Goal: Task Accomplishment & Management: Use online tool/utility

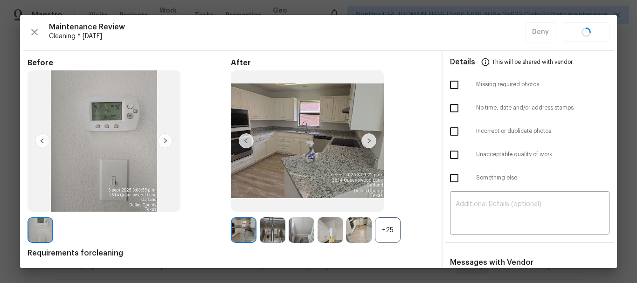
scroll to position [187, 0]
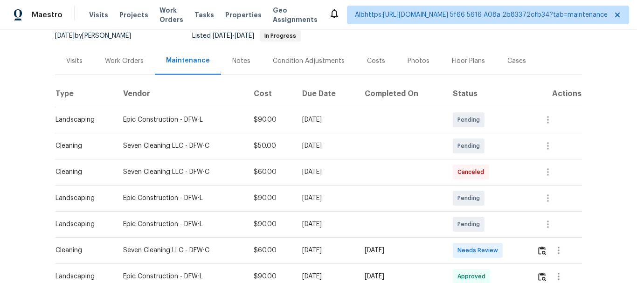
scroll to position [233, 0]
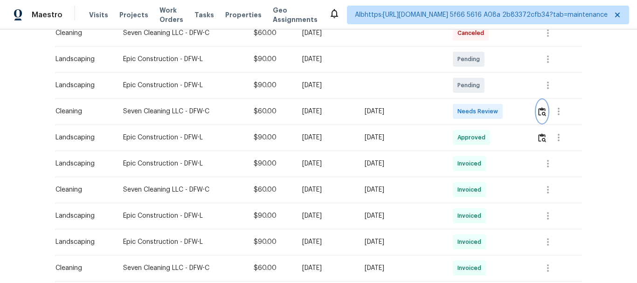
click at [540, 110] on img "button" at bounding box center [542, 111] width 8 height 9
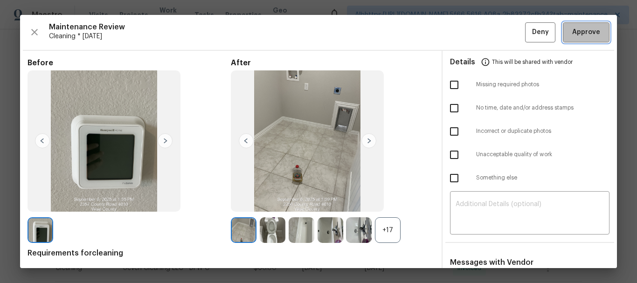
click at [593, 35] on span "Approve" at bounding box center [586, 33] width 32 height 12
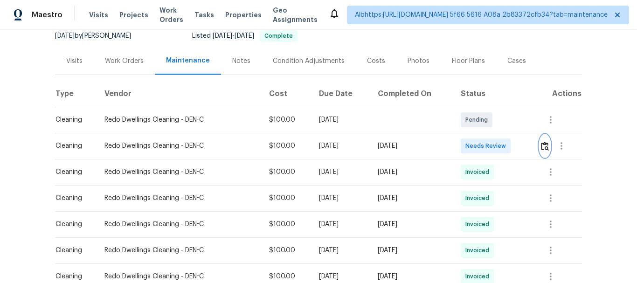
scroll to position [93, 0]
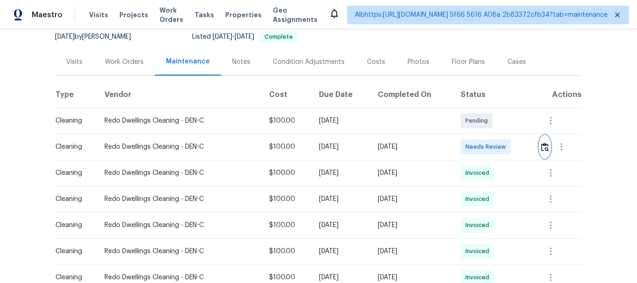
click at [545, 139] on button "button" at bounding box center [544, 147] width 11 height 22
click at [544, 149] on img "button" at bounding box center [545, 147] width 8 height 9
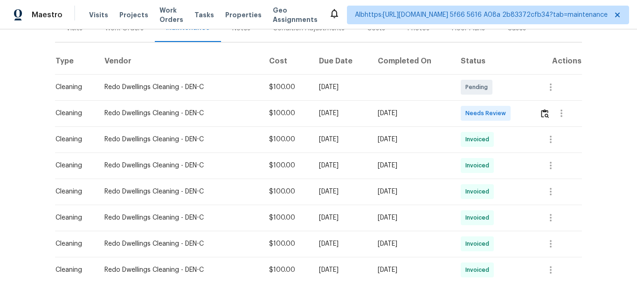
scroll to position [140, 0]
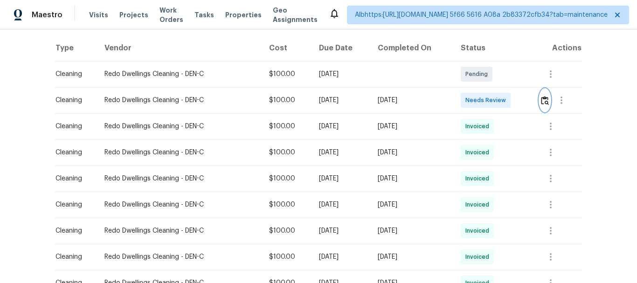
click at [541, 100] on img "button" at bounding box center [545, 100] width 8 height 9
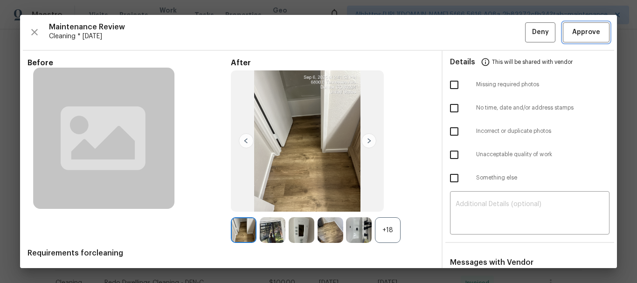
drag, startPoint x: 589, startPoint y: 31, endPoint x: 530, endPoint y: 90, distance: 83.4
click at [589, 32] on span "Approve" at bounding box center [586, 33] width 28 height 12
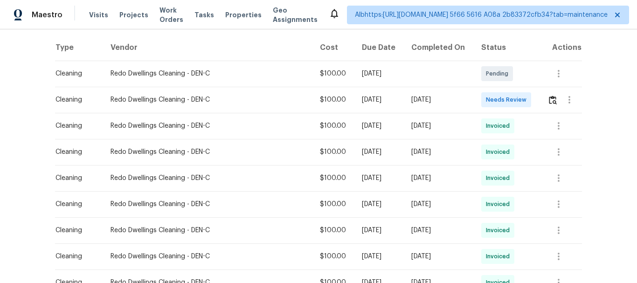
scroll to position [140, 0]
click at [549, 97] on img "button" at bounding box center [553, 100] width 8 height 9
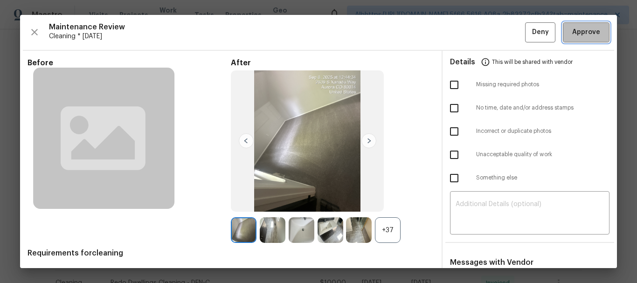
click at [587, 37] on span "Approve" at bounding box center [586, 33] width 28 height 12
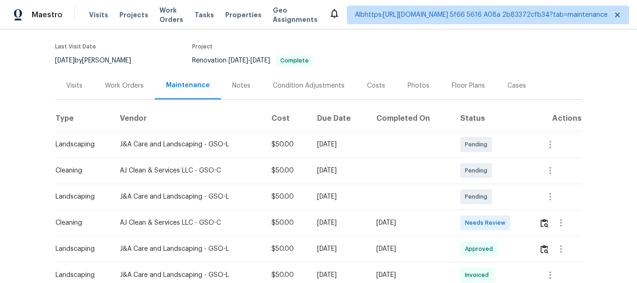
scroll to position [140, 0]
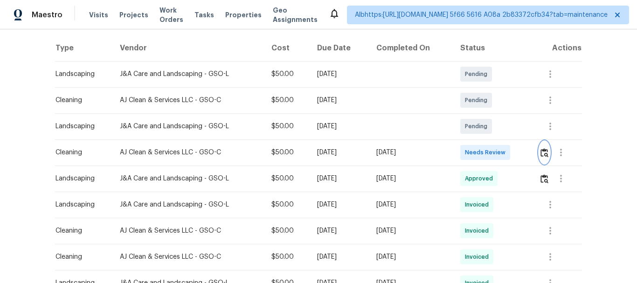
click at [545, 151] on img "button" at bounding box center [544, 152] width 8 height 9
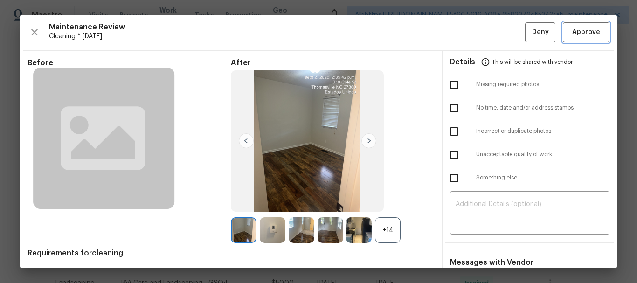
drag, startPoint x: 587, startPoint y: 32, endPoint x: 470, endPoint y: 10, distance: 119.5
click at [587, 32] on span "Approve" at bounding box center [586, 33] width 28 height 12
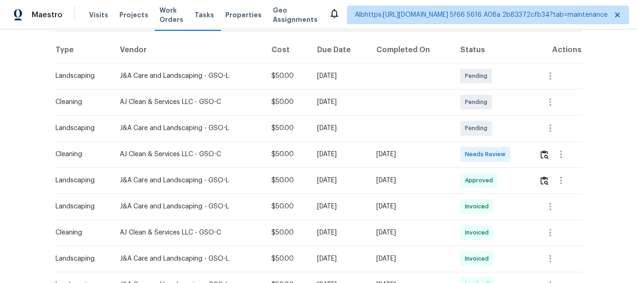
scroll to position [140, 0]
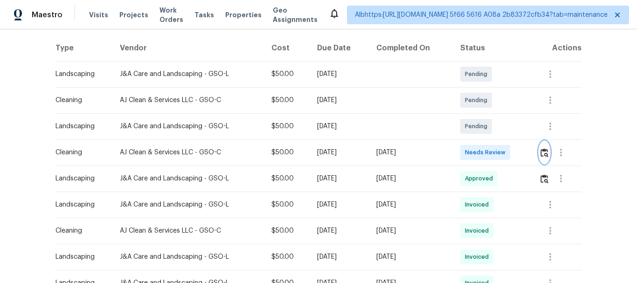
click at [541, 153] on img "button" at bounding box center [544, 152] width 8 height 9
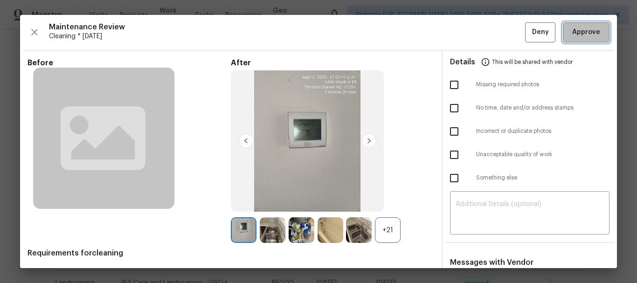
click at [580, 39] on button "Approve" at bounding box center [586, 32] width 47 height 20
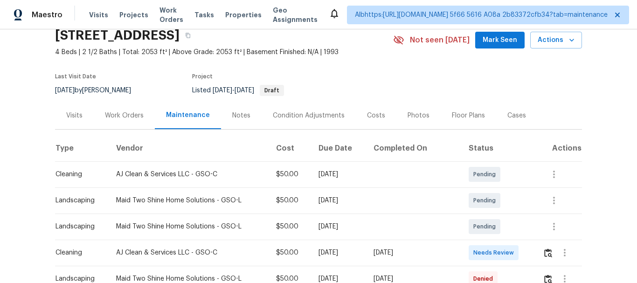
scroll to position [93, 0]
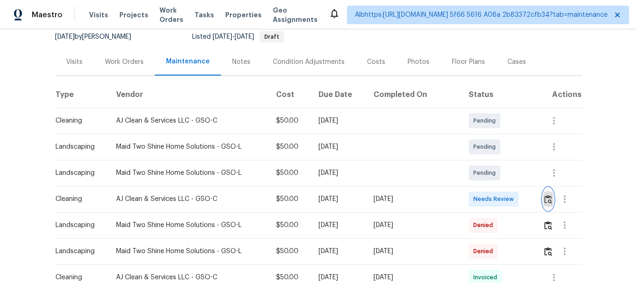
click at [544, 198] on img "button" at bounding box center [548, 199] width 8 height 9
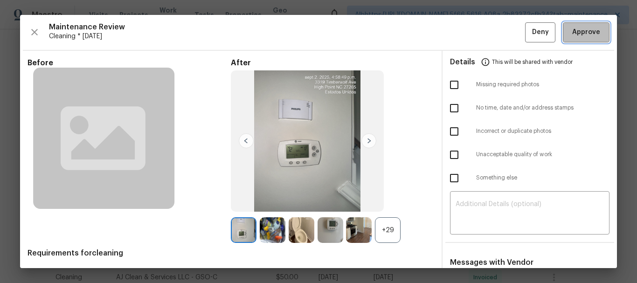
drag, startPoint x: 580, startPoint y: 31, endPoint x: 531, endPoint y: 54, distance: 54.3
click at [580, 33] on span "Approve" at bounding box center [586, 33] width 28 height 12
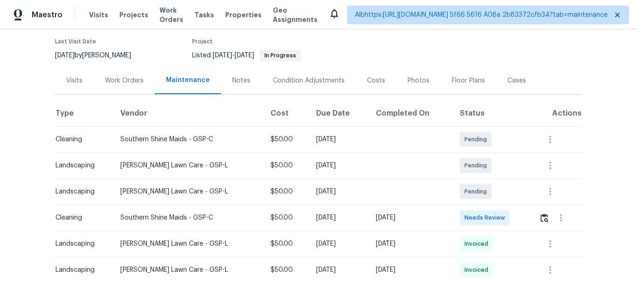
scroll to position [187, 0]
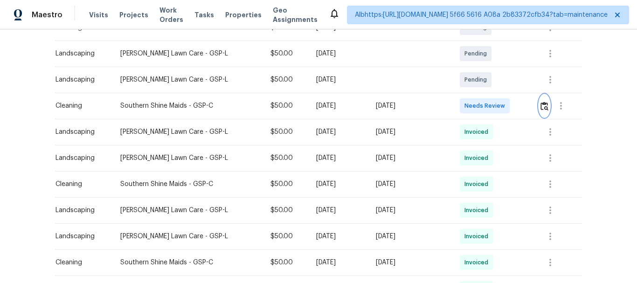
click at [540, 102] on img "button" at bounding box center [544, 106] width 8 height 9
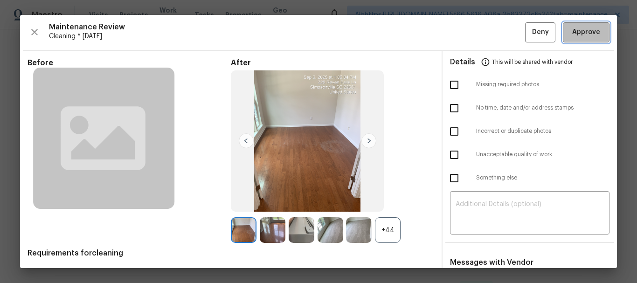
drag, startPoint x: 578, startPoint y: 38, endPoint x: 505, endPoint y: 78, distance: 82.9
click at [578, 38] on button "Approve" at bounding box center [586, 32] width 47 height 20
